Goal: Information Seeking & Learning: Find specific page/section

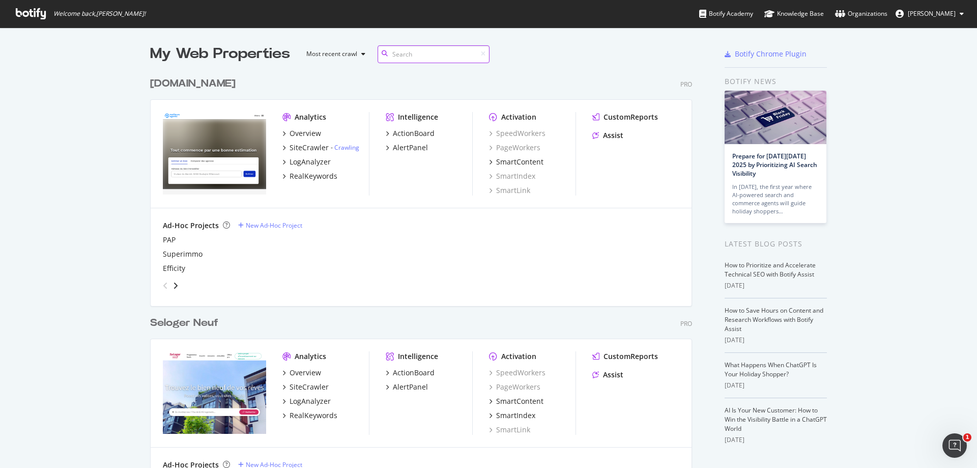
click at [407, 54] on input at bounding box center [434, 54] width 112 height 18
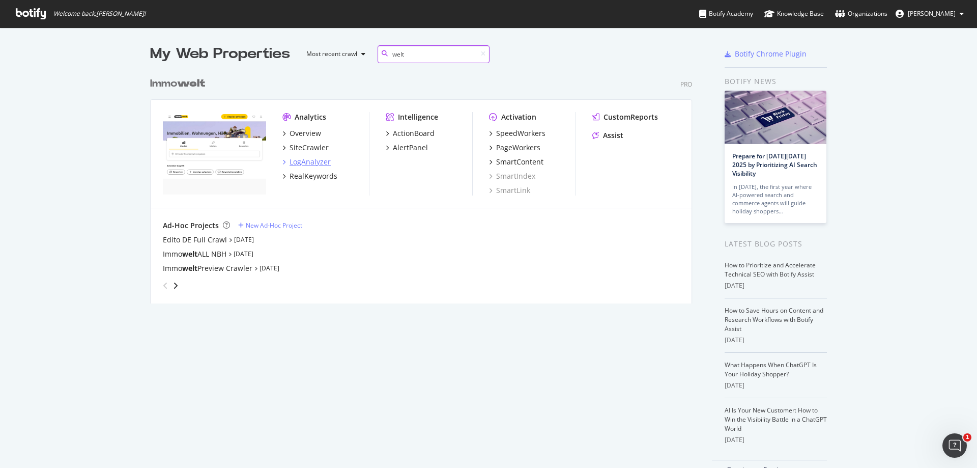
type input "welt"
click at [312, 165] on div "LogAnalyzer" at bounding box center [310, 162] width 41 height 10
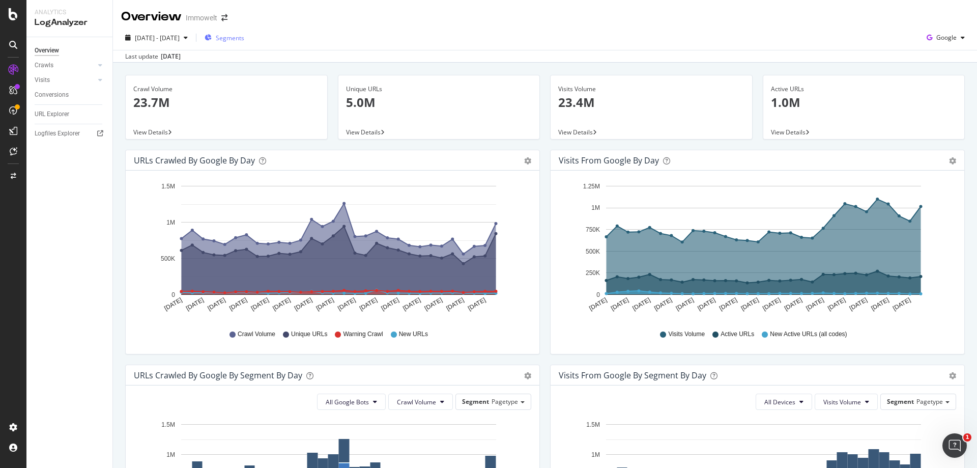
click at [244, 36] on span "Segments" at bounding box center [230, 38] width 28 height 9
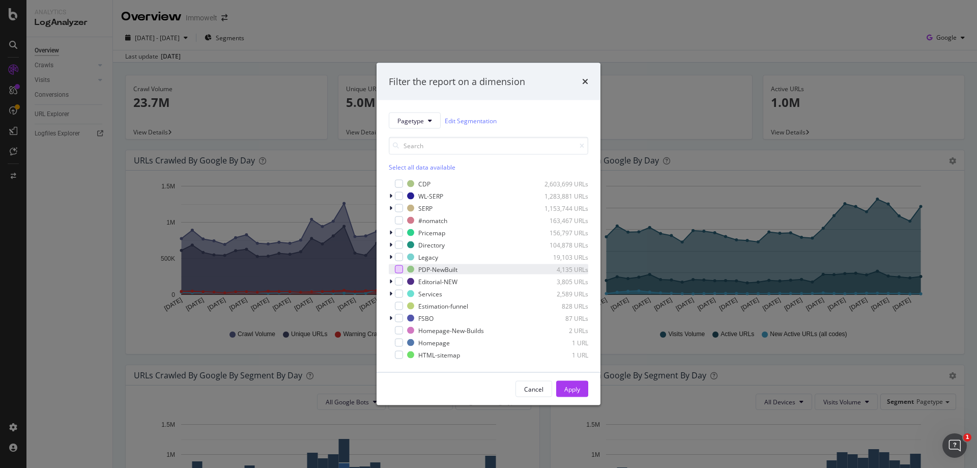
click at [399, 269] on div "modal" at bounding box center [399, 269] width 8 height 8
click at [578, 389] on div "Apply" at bounding box center [572, 388] width 16 height 9
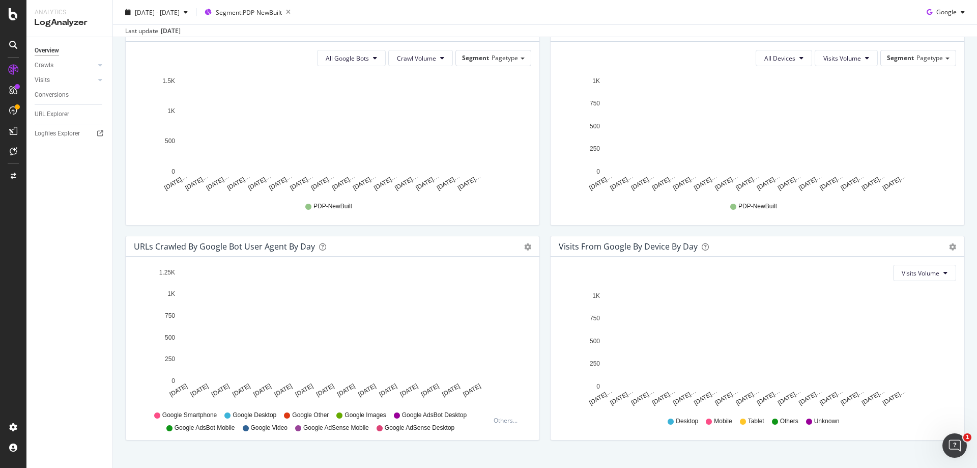
scroll to position [362, 0]
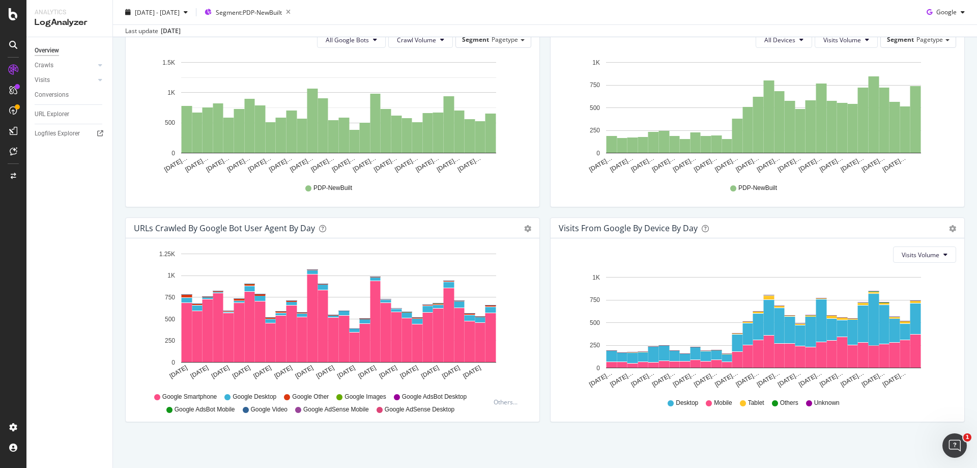
click at [906, 405] on div "Desktop Mobile Tablet Others Unknown" at bounding box center [757, 402] width 387 height 23
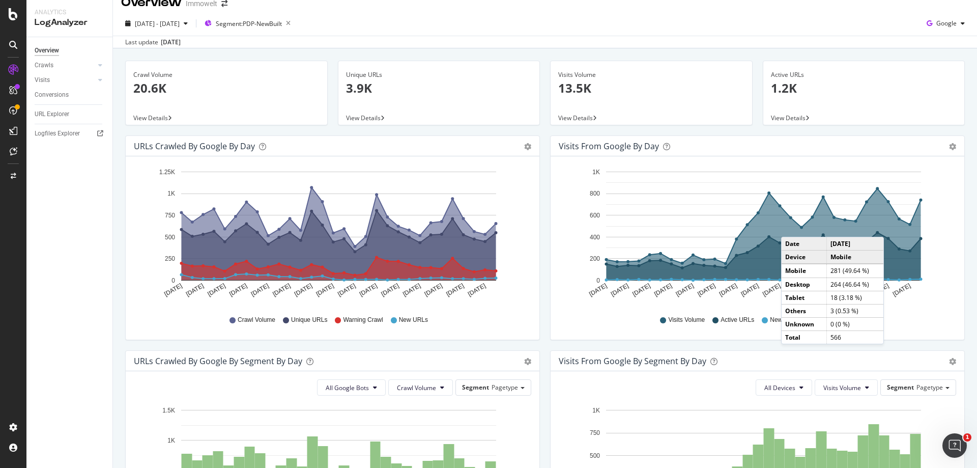
scroll to position [6, 0]
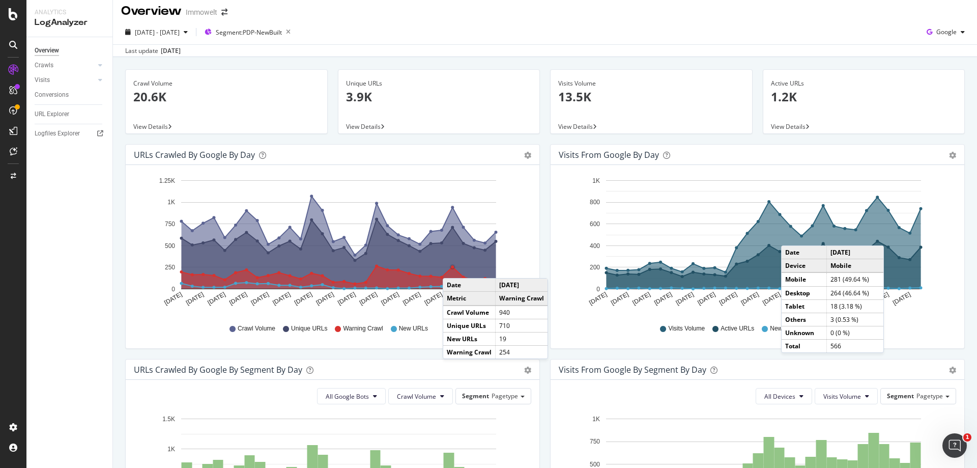
click at [453, 268] on circle "A chart." at bounding box center [452, 266] width 3 height 3
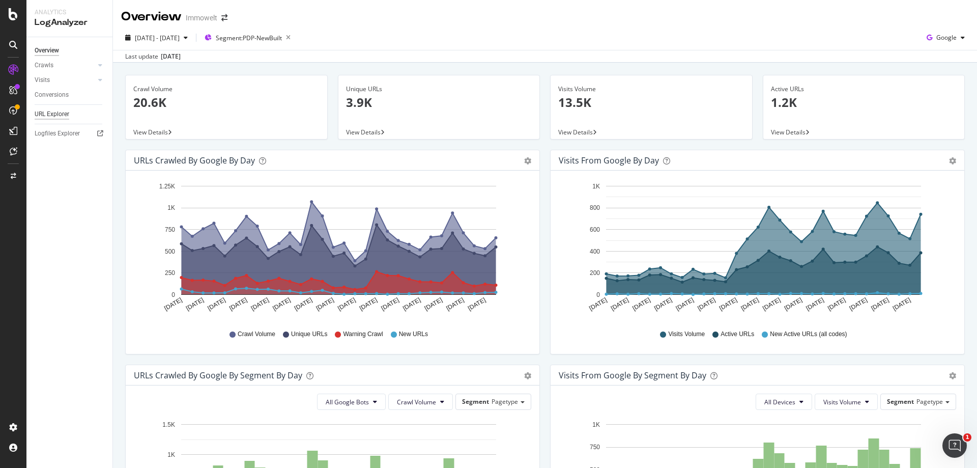
click at [49, 114] on div "URL Explorer" at bounding box center [52, 114] width 35 height 11
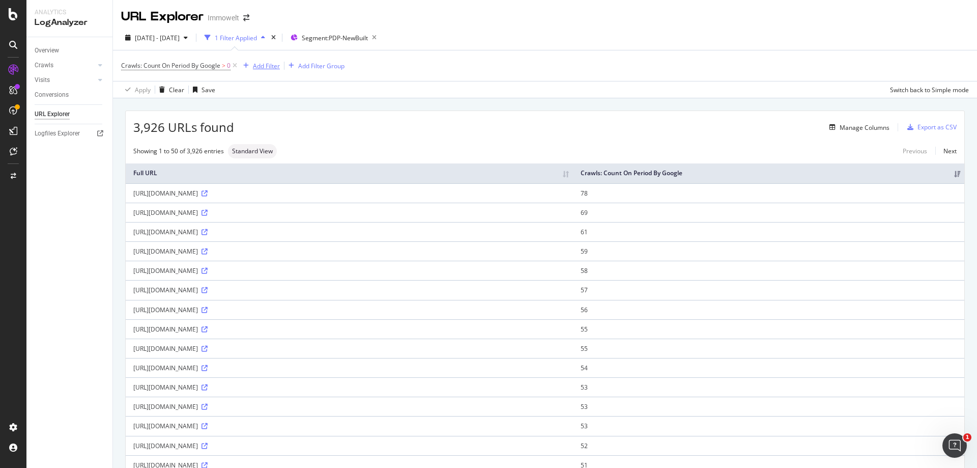
click at [270, 65] on div "Add Filter" at bounding box center [266, 66] width 27 height 9
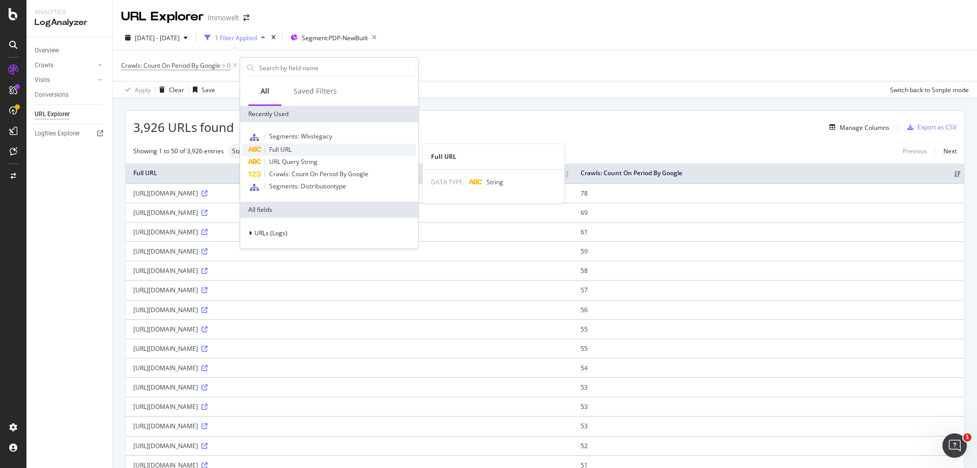
click at [295, 150] on div "Full URL" at bounding box center [329, 150] width 174 height 12
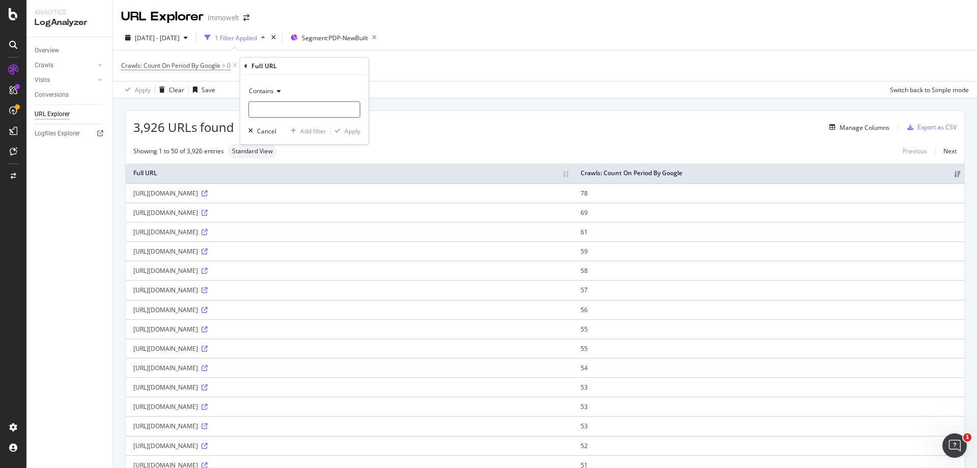
click at [305, 110] on input "text" at bounding box center [304, 109] width 111 height 16
type input "cto"
click at [350, 131] on div "Apply" at bounding box center [353, 131] width 16 height 9
click at [208, 332] on icon at bounding box center [205, 329] width 6 height 6
